Goal: Information Seeking & Learning: Find contact information

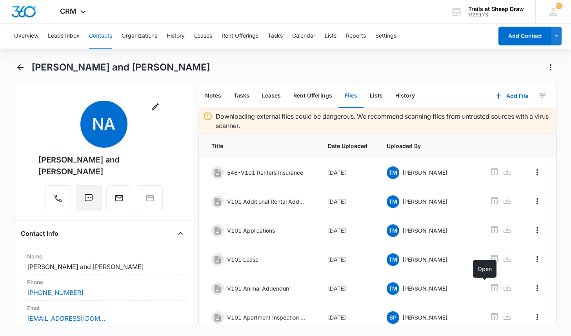
scroll to position [147, 0]
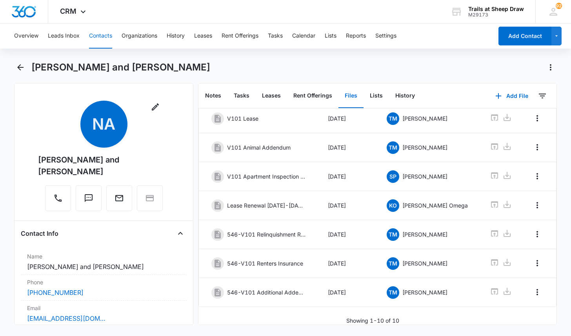
click at [93, 33] on button "Contacts" at bounding box center [100, 36] width 23 height 25
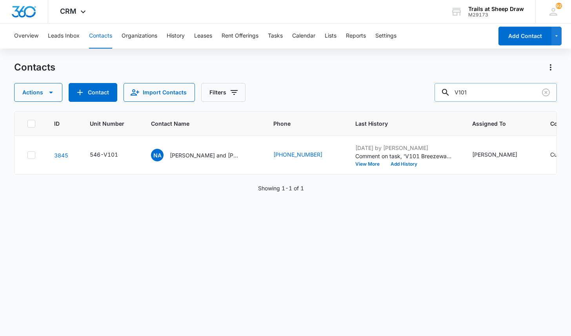
click at [460, 89] on input "V101" at bounding box center [496, 92] width 122 height 19
click at [460, 90] on input "V101" at bounding box center [496, 92] width 122 height 19
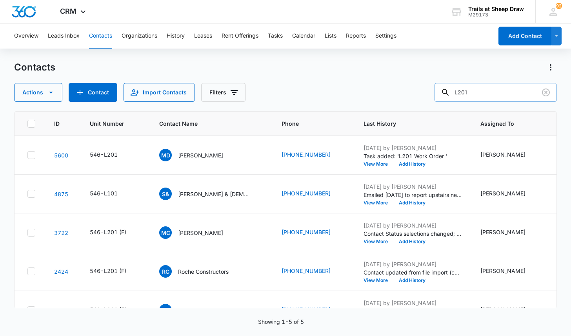
click at [481, 92] on input "L201" at bounding box center [496, 92] width 122 height 19
type input "T"
type input "C306"
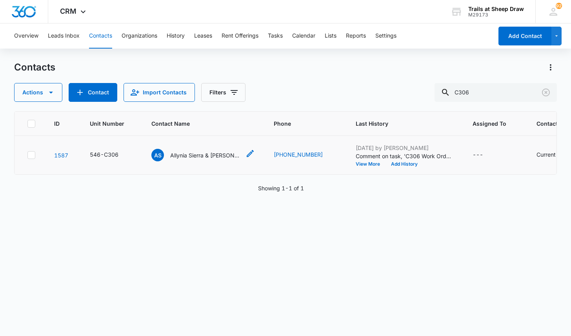
click at [202, 156] on p "Allynia Sierra & [PERSON_NAME]" at bounding box center [205, 155] width 71 height 8
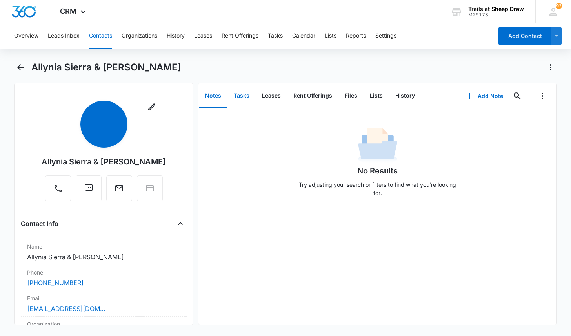
click at [245, 98] on button "Tasks" at bounding box center [241, 96] width 28 height 24
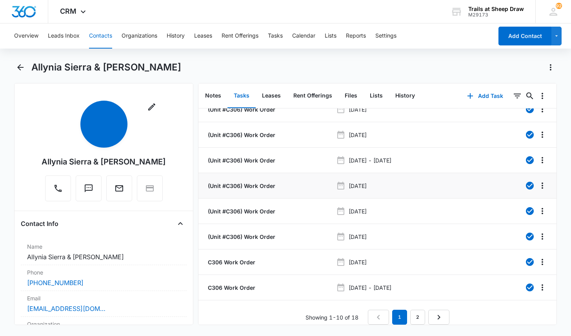
scroll to position [69, 0]
click at [411, 310] on link "2" at bounding box center [417, 317] width 15 height 15
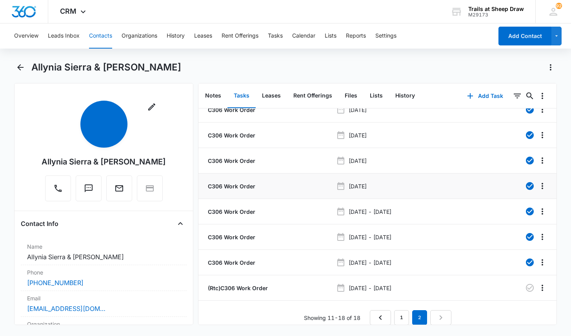
scroll to position [18, 0]
click at [235, 284] on p "(Rtc)C306 Work Order" at bounding box center [237, 288] width 62 height 8
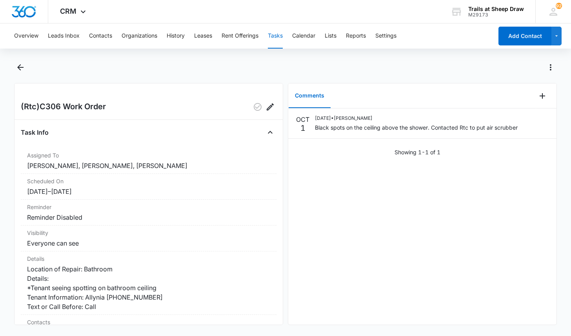
click at [275, 64] on div at bounding box center [293, 67] width 525 height 13
click at [284, 79] on div at bounding box center [285, 72] width 542 height 22
click at [105, 37] on button "Contacts" at bounding box center [100, 36] width 23 height 25
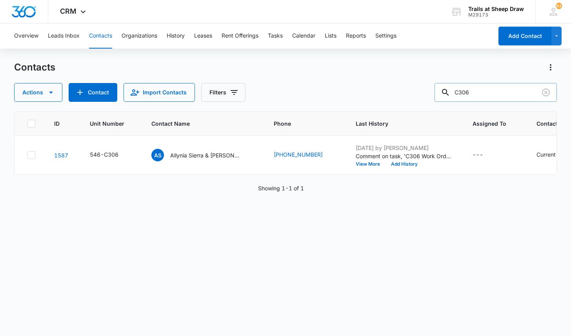
click at [502, 89] on input "C306" at bounding box center [496, 92] width 122 height 19
click at [502, 93] on input "C306" at bounding box center [496, 92] width 122 height 19
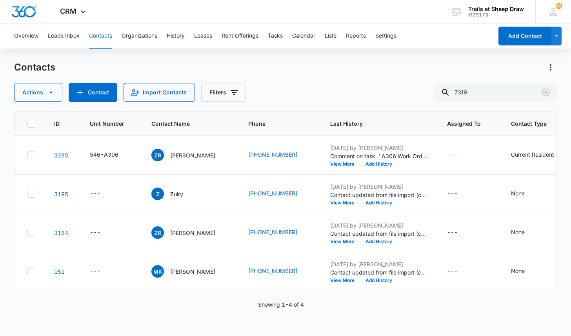
click at [397, 60] on div "Overview Leads Inbox Contacts Organizations History Leases Rent Offerings Tasks…" at bounding box center [285, 180] width 571 height 312
click at [105, 32] on button "Contacts" at bounding box center [100, 36] width 23 height 25
click at [469, 97] on input "7319" at bounding box center [496, 92] width 122 height 19
type input "S202"
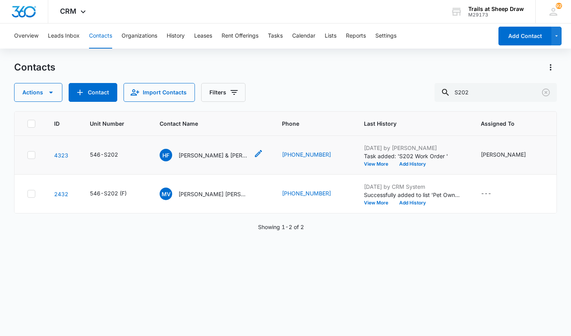
click at [215, 157] on p "[PERSON_NAME] & [PERSON_NAME]" at bounding box center [213, 155] width 71 height 8
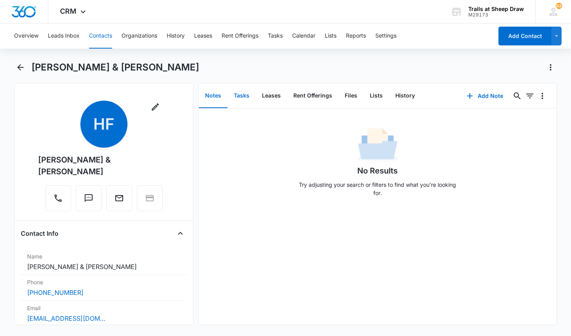
click at [236, 94] on button "Tasks" at bounding box center [241, 96] width 28 height 24
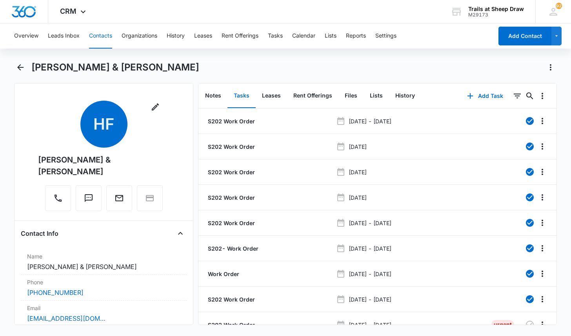
scroll to position [36, 0]
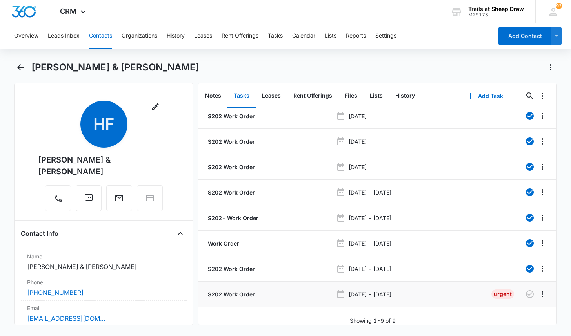
click at [241, 291] on p "S202 Work Order" at bounding box center [230, 295] width 49 height 8
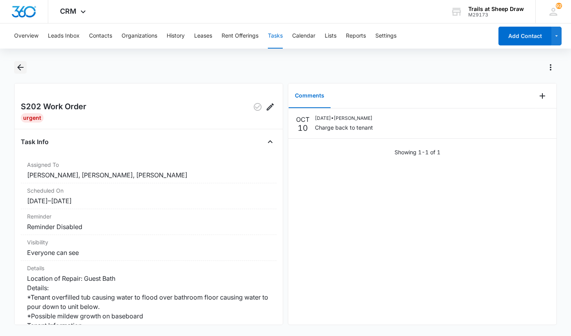
click at [23, 65] on icon "Back" at bounding box center [20, 67] width 9 height 9
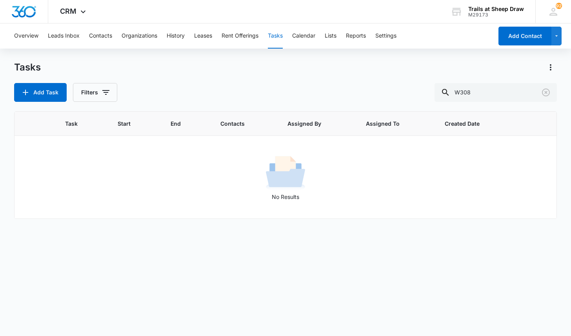
click at [425, 254] on div "Task Start End Contacts Assigned By Assigned To Created Date No Results" at bounding box center [285, 218] width 542 height 215
click at [107, 40] on button "Contacts" at bounding box center [100, 36] width 23 height 25
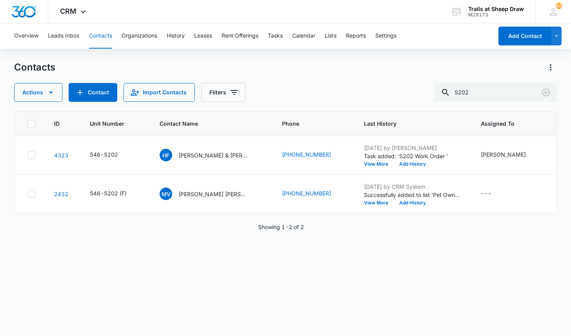
click at [103, 38] on button "Contacts" at bounding box center [100, 36] width 23 height 25
click at [507, 93] on input "S202" at bounding box center [496, 92] width 122 height 19
click at [500, 93] on input "S202" at bounding box center [496, 92] width 122 height 19
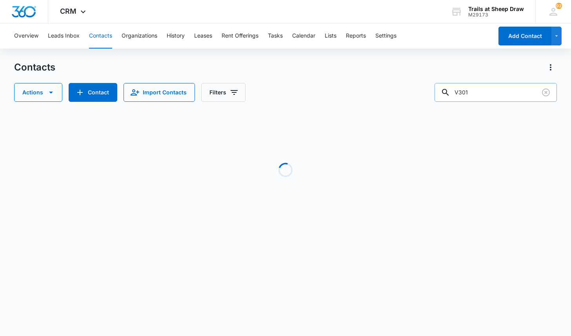
type input "V301"
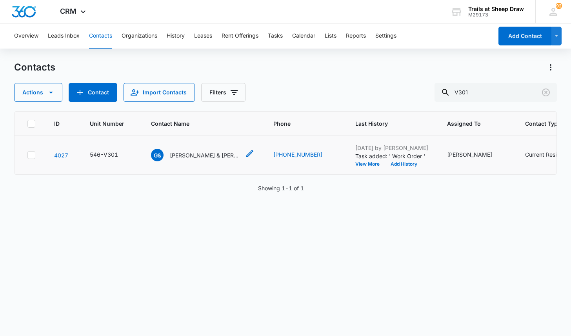
click at [204, 157] on p "[PERSON_NAME] & [PERSON_NAME]" at bounding box center [205, 155] width 71 height 8
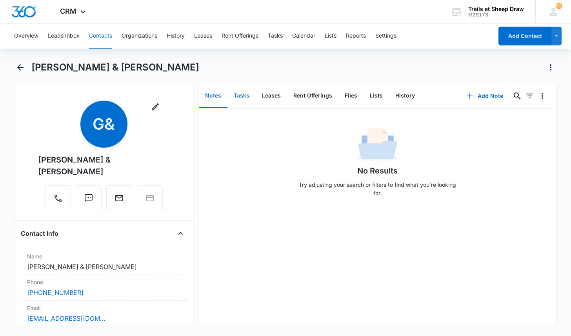
click at [242, 93] on button "Tasks" at bounding box center [241, 96] width 28 height 24
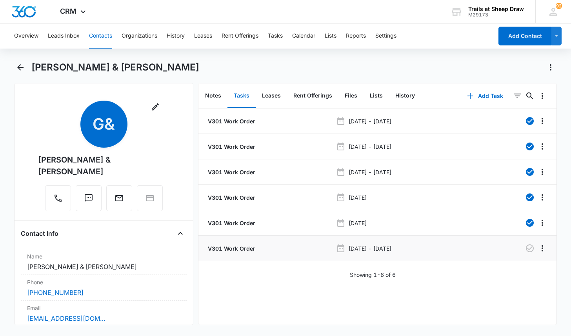
click at [233, 249] on p "V301 Work Order" at bounding box center [230, 249] width 49 height 8
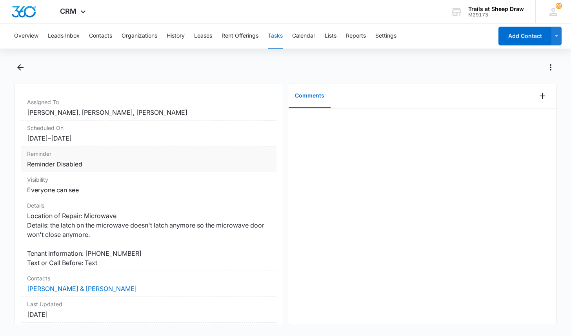
scroll to position [39, 0]
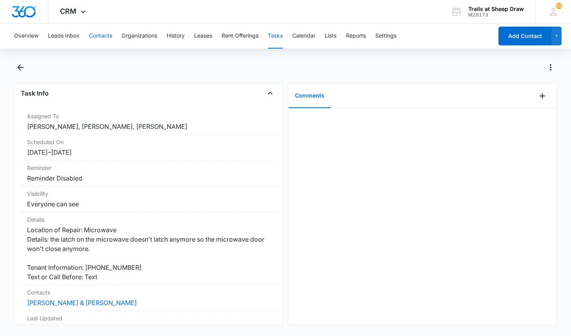
click at [94, 39] on button "Contacts" at bounding box center [100, 36] width 23 height 25
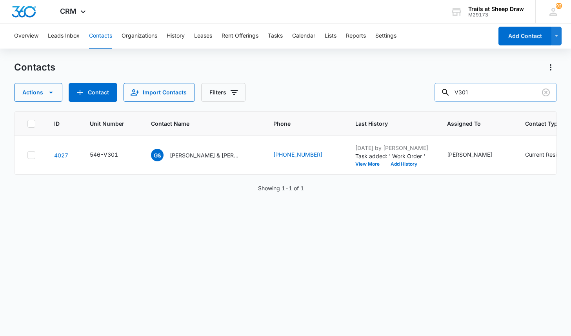
click at [474, 98] on input "V301" at bounding box center [496, 92] width 122 height 19
type input "D104"
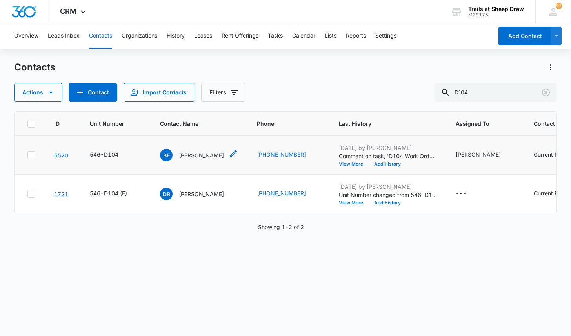
click at [211, 156] on p "[PERSON_NAME]" at bounding box center [201, 155] width 45 height 8
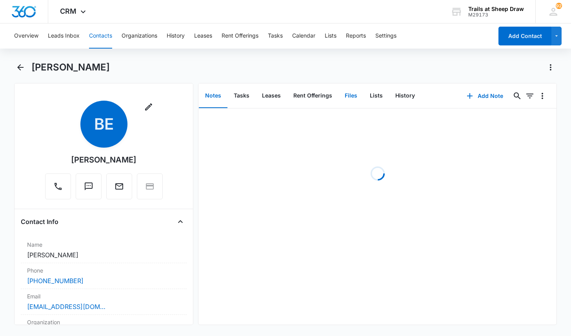
click at [352, 91] on button "Files" at bounding box center [350, 96] width 25 height 24
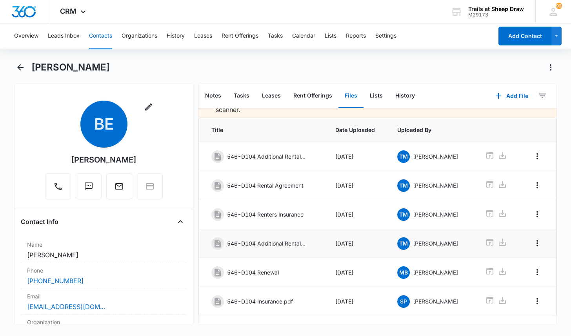
scroll to position [31, 0]
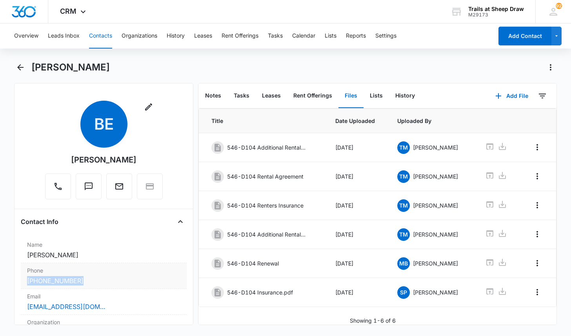
drag, startPoint x: 17, startPoint y: 278, endPoint x: 78, endPoint y: 284, distance: 61.5
click at [78, 284] on div "Remove BE [PERSON_NAME] Contact Info Name Cancel Save Changes [PERSON_NAME] Pho…" at bounding box center [103, 204] width 179 height 242
copy link "[PHONE_NUMBER]"
click at [105, 34] on button "Contacts" at bounding box center [100, 36] width 23 height 25
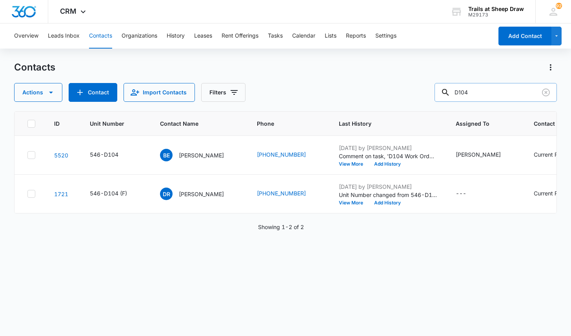
click at [494, 93] on input "D104" at bounding box center [496, 92] width 122 height 19
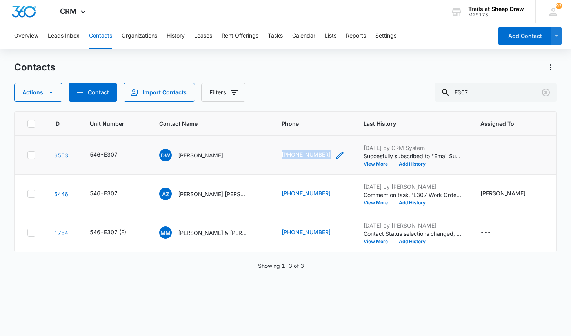
drag, startPoint x: 275, startPoint y: 156, endPoint x: 329, endPoint y: 155, distance: 54.5
click at [329, 155] on td "[PHONE_NUMBER]" at bounding box center [313, 155] width 82 height 39
copy link "[PHONE_NUMBER]"
click at [124, 59] on div "Overview Leads Inbox Contacts Organizations History Leases Rent Offerings Tasks…" at bounding box center [285, 180] width 571 height 312
click at [500, 91] on input "E307" at bounding box center [496, 92] width 122 height 19
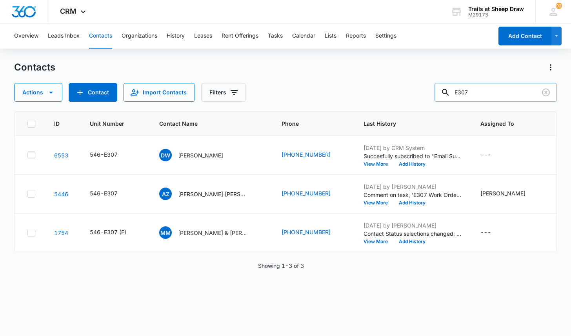
click at [500, 91] on input "E307" at bounding box center [496, 92] width 122 height 19
type input "[PERSON_NAME]"
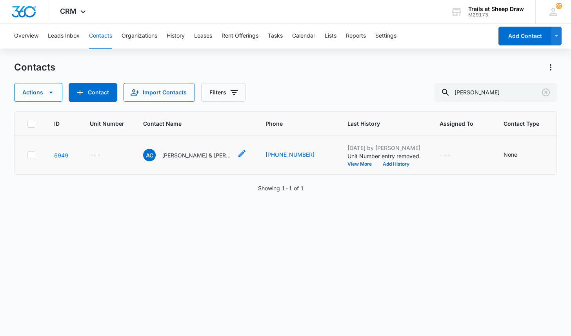
click at [197, 156] on p "[PERSON_NAME] & [PERSON_NAME]" at bounding box center [197, 155] width 71 height 8
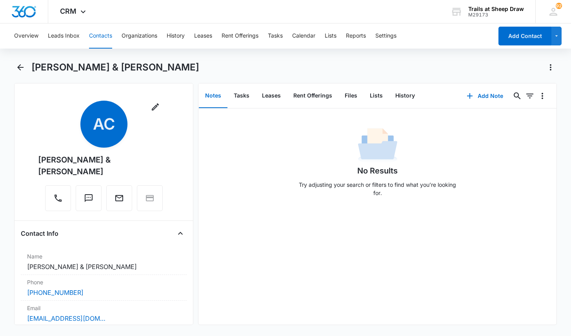
click at [219, 64] on div "[PERSON_NAME] & [PERSON_NAME]" at bounding box center [293, 67] width 525 height 13
